Goal: Task Accomplishment & Management: Use online tool/utility

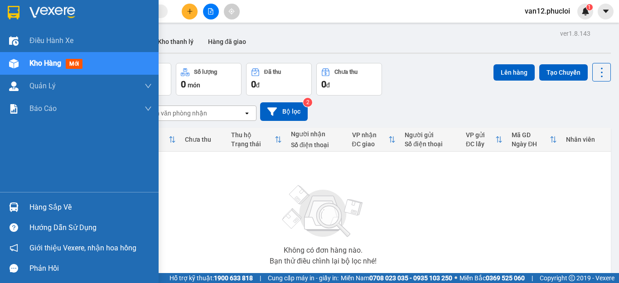
click at [10, 207] on img at bounding box center [14, 208] width 10 height 10
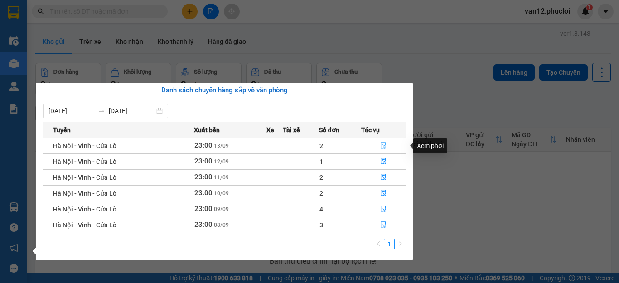
click at [382, 145] on icon "file-done" at bounding box center [383, 145] width 6 height 6
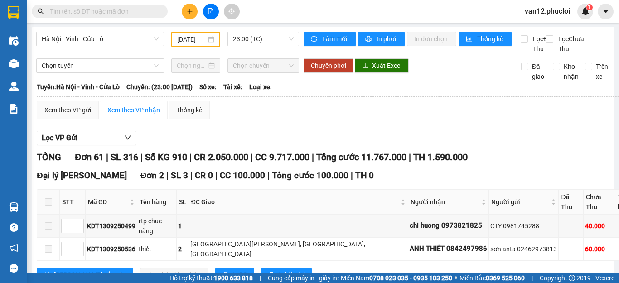
type input "13/09/2025"
